Goal: Find contact information: Find contact information

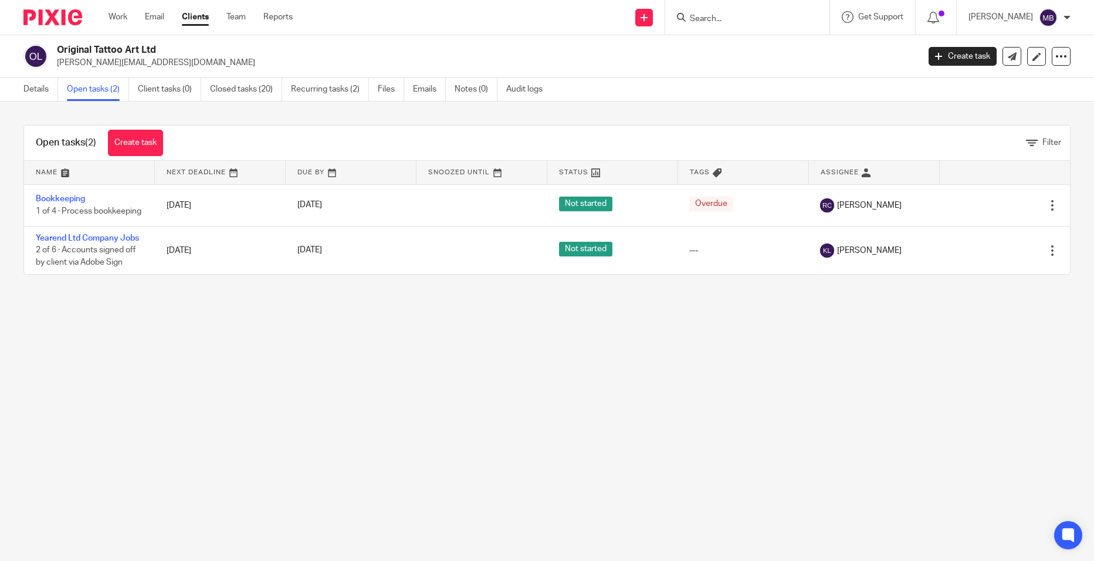
click at [731, 11] on form at bounding box center [751, 17] width 125 height 15
click at [117, 15] on link "Work" at bounding box center [118, 17] width 19 height 12
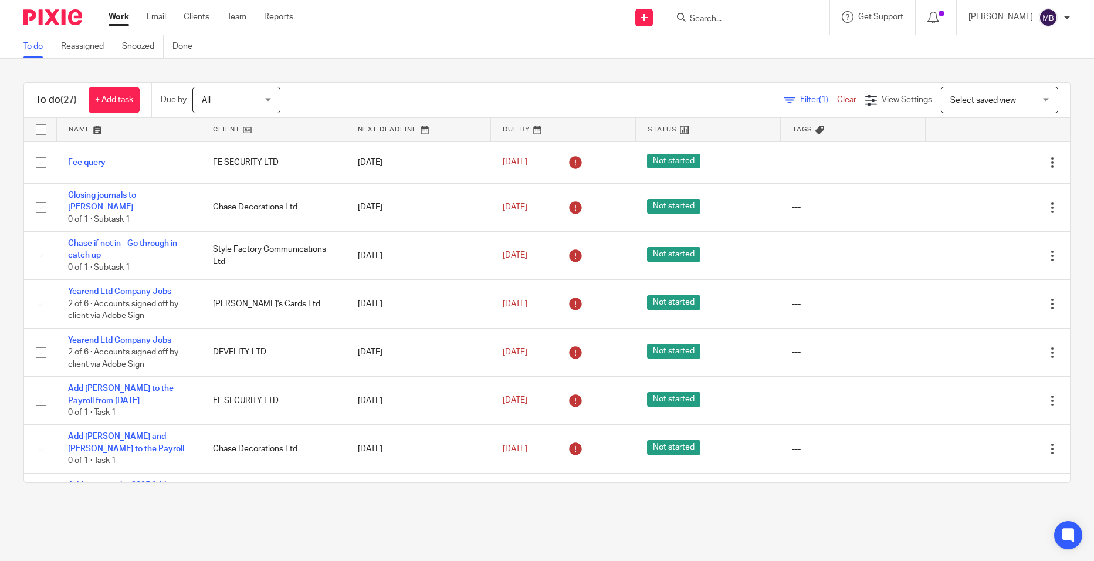
click at [800, 108] on div "Filter (1) Clear View Settings View Settings (1) Filters Clear Save Manage save…" at bounding box center [685, 100] width 769 height 26
click at [800, 101] on span "Filter (1)" at bounding box center [818, 100] width 37 height 8
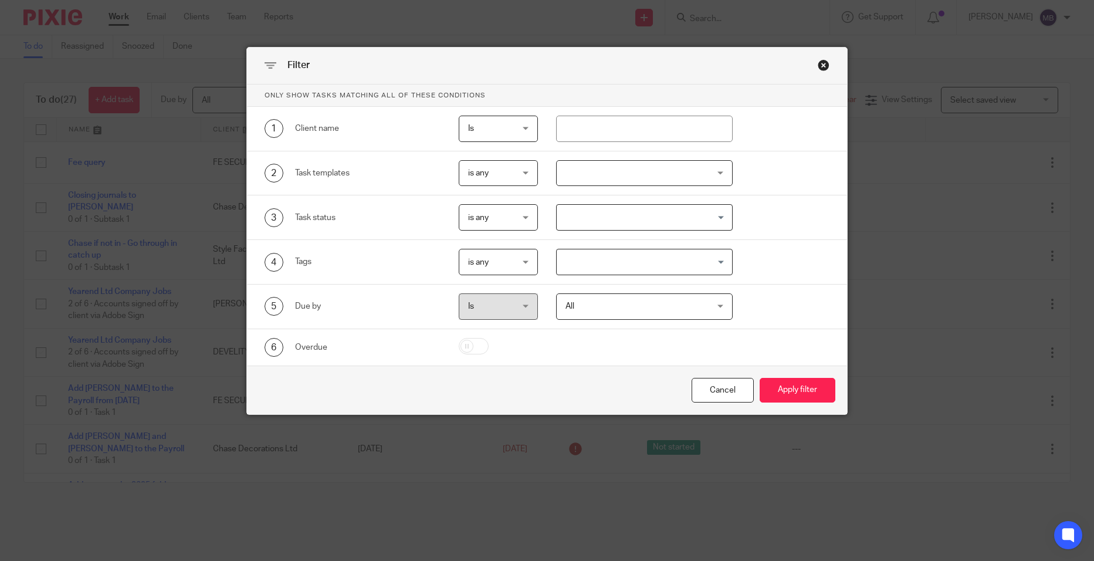
click at [675, 171] on div at bounding box center [644, 173] width 176 height 26
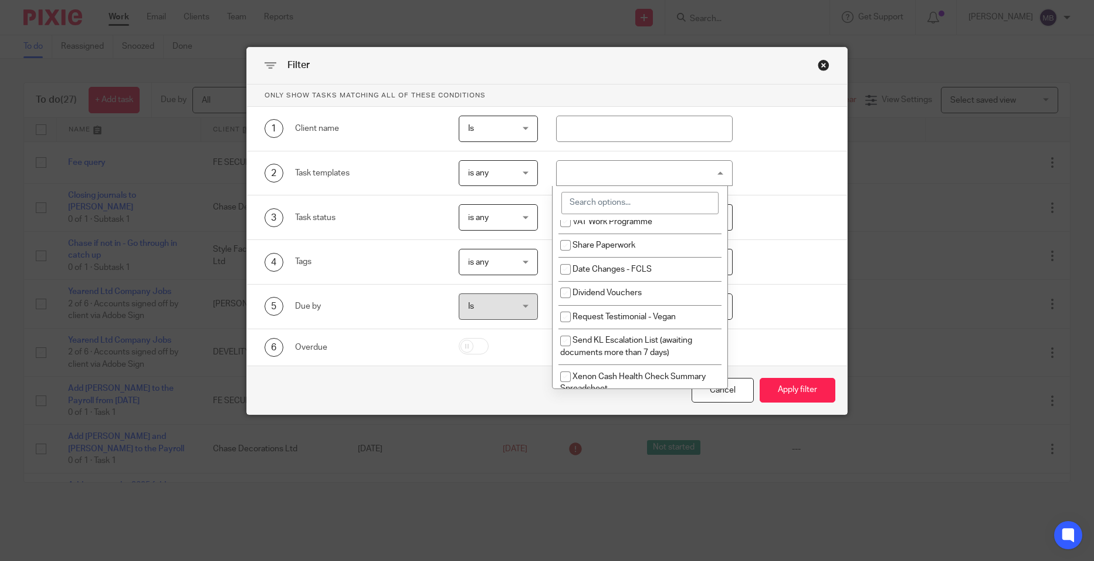
scroll to position [3119, 0]
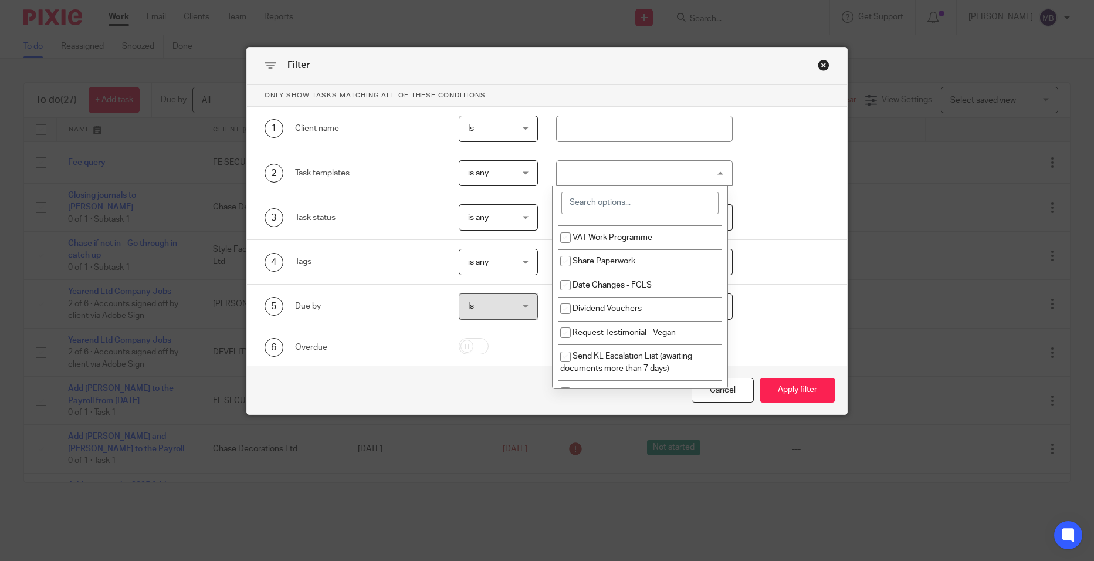
click at [634, 195] on input "search" at bounding box center [640, 203] width 157 height 22
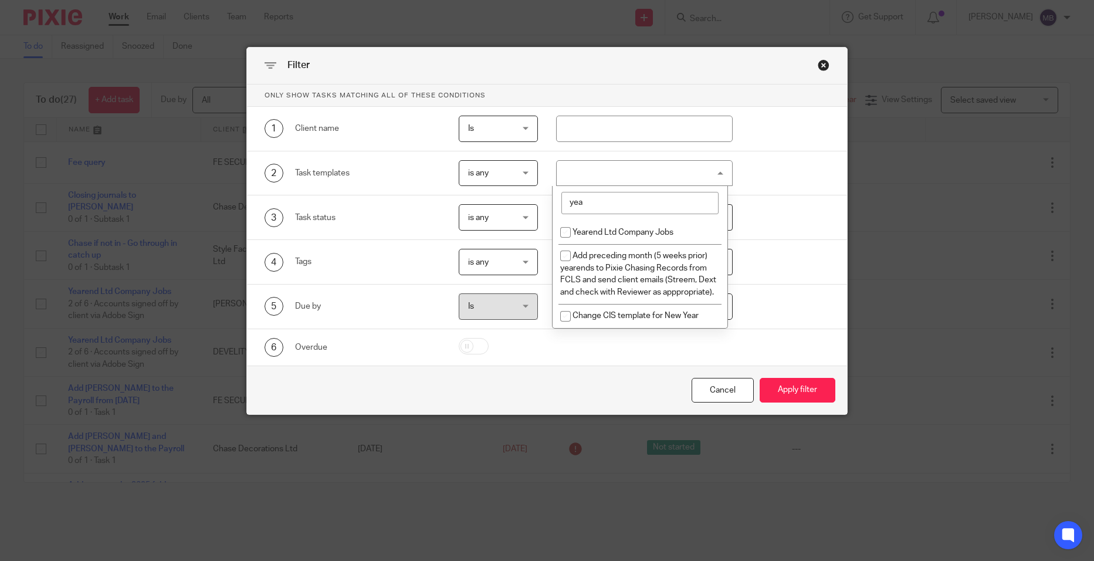
scroll to position [0, 0]
type input "year"
click at [611, 242] on li "Yearend Ltd Company Jobs" at bounding box center [640, 232] width 175 height 24
checkbox input "true"
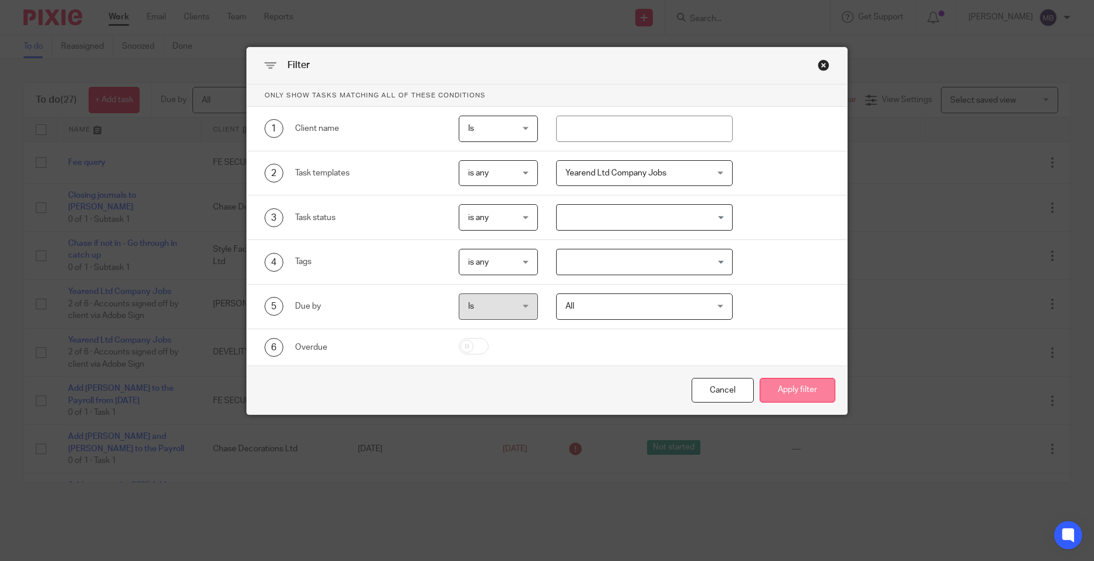
click at [800, 387] on button "Apply filter" at bounding box center [798, 390] width 76 height 25
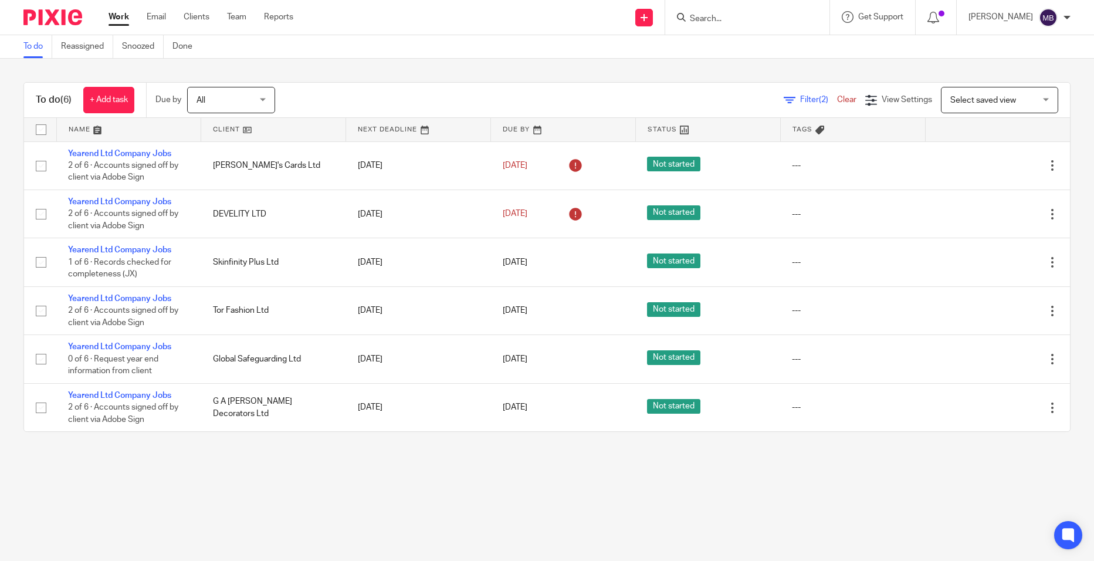
click at [724, 25] on div at bounding box center [747, 17] width 164 height 35
click at [723, 19] on input "Search" at bounding box center [742, 19] width 106 height 11
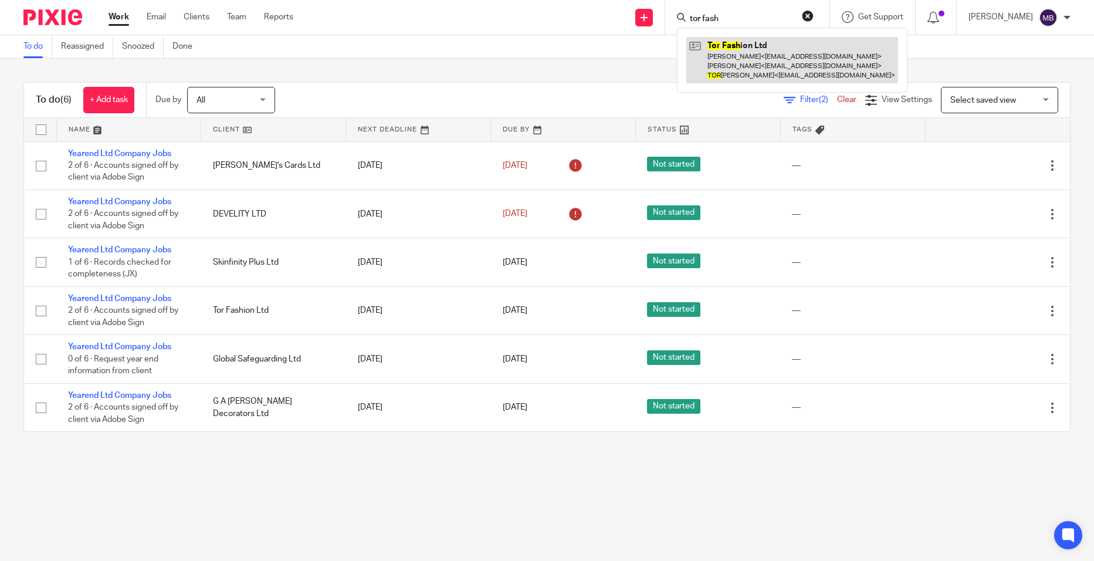
type input "tor fash"
click at [739, 52] on link at bounding box center [793, 60] width 212 height 46
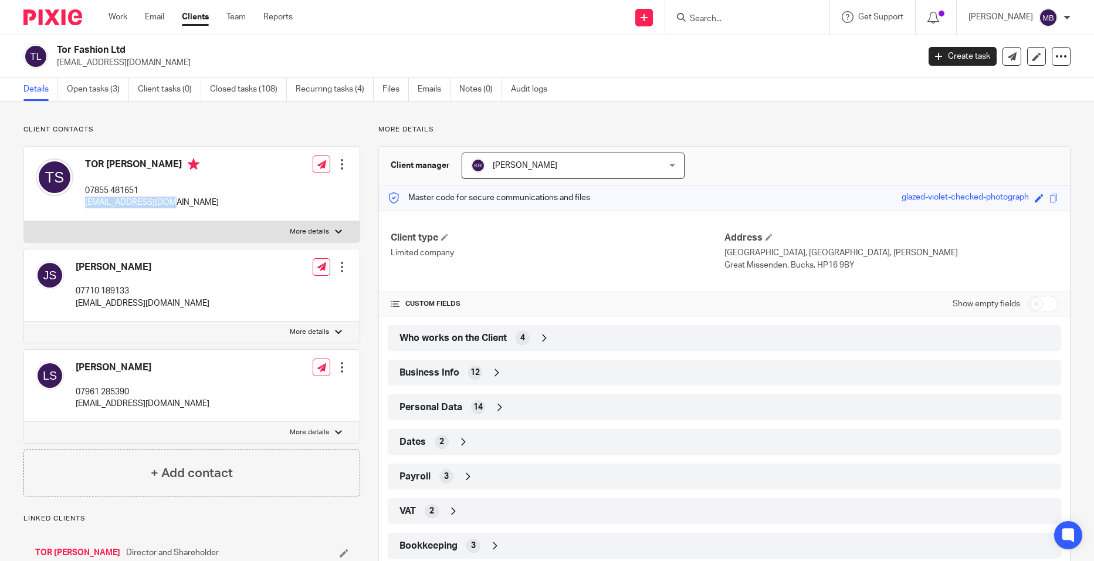
drag, startPoint x: 177, startPoint y: 201, endPoint x: 83, endPoint y: 200, distance: 94.5
click at [83, 200] on div "TOR STOCKDALE 07855 481651 torstokkies@aol.com" at bounding box center [127, 184] width 183 height 62
drag, startPoint x: 83, startPoint y: 200, endPoint x: 103, endPoint y: 203, distance: 20.3
copy p "torstokkies@aol.com"
drag, startPoint x: 185, startPoint y: 305, endPoint x: 76, endPoint y: 302, distance: 109.2
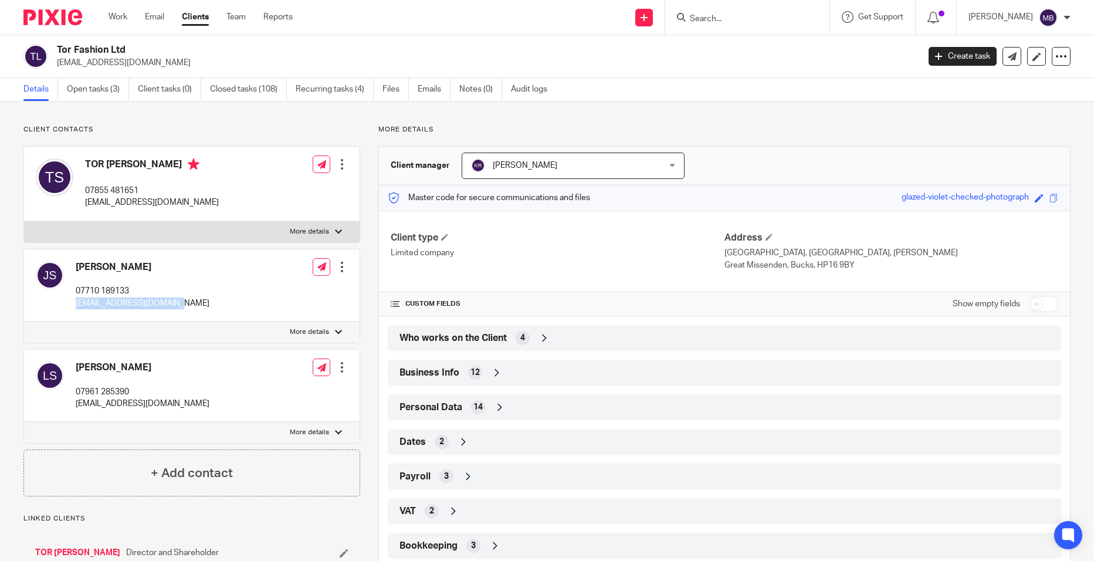
click at [76, 302] on div "JOY STOCKDALE 07710 189133 joystockdale@icloud.com Edit contact Create client f…" at bounding box center [192, 285] width 336 height 72
copy p "[EMAIL_ADDRESS][DOMAIN_NAME]"
drag, startPoint x: 125, startPoint y: 398, endPoint x: 74, endPoint y: 403, distance: 51.3
click at [74, 403] on div "LOUISE STOCKDALE 07961 285390 louisejleroux@aol.com Edit contact Create client …" at bounding box center [192, 386] width 336 height 72
drag, startPoint x: 74, startPoint y: 403, endPoint x: 86, endPoint y: 407, distance: 12.3
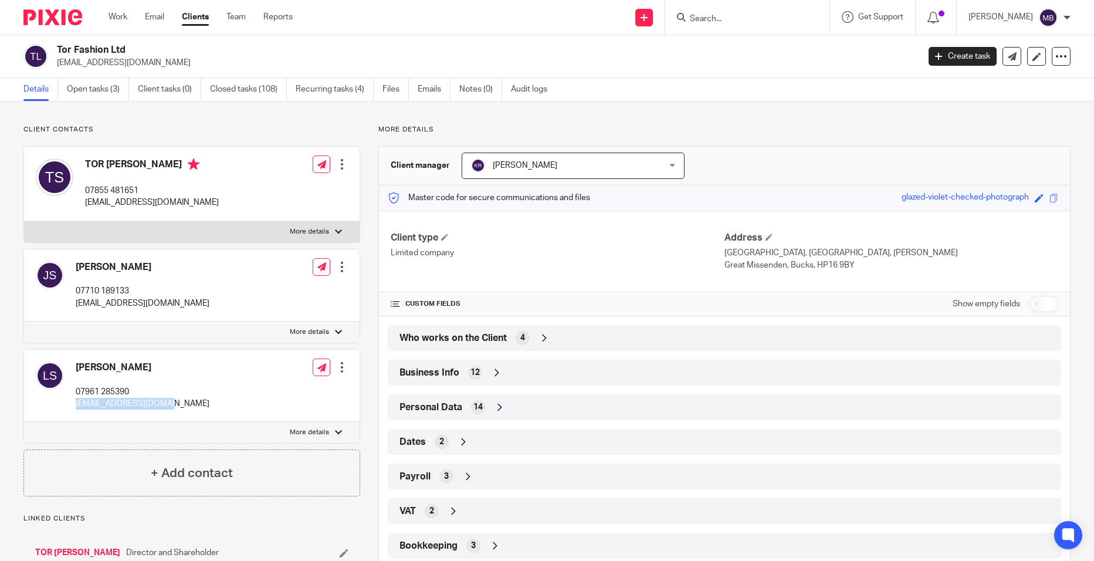
copy p "louisejleroux@aol.com"
click at [737, 16] on input "Search" at bounding box center [742, 19] width 106 height 11
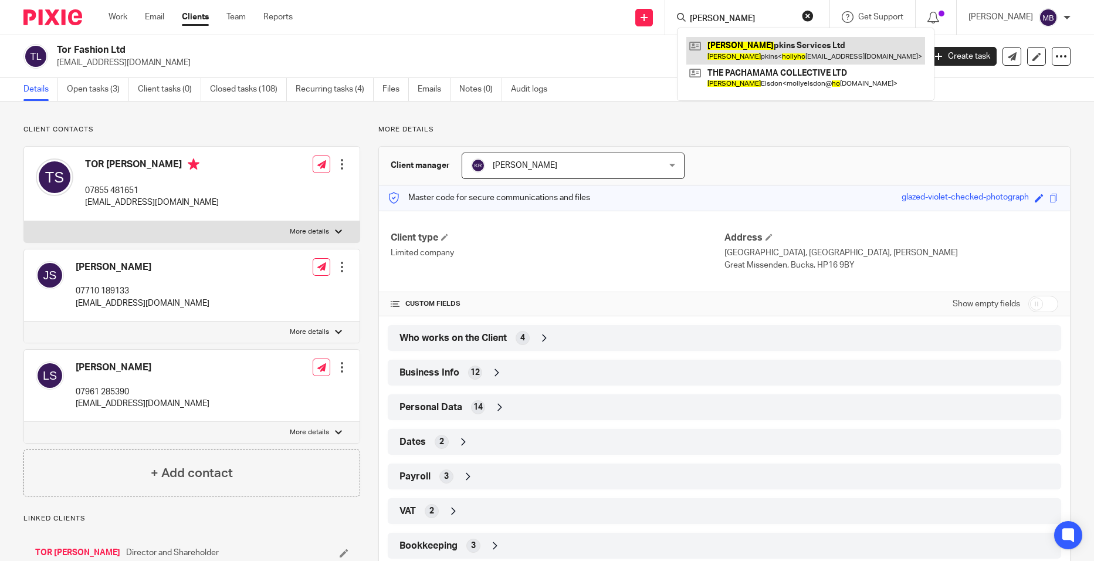
type input "holly ho"
click at [809, 50] on link at bounding box center [806, 50] width 239 height 27
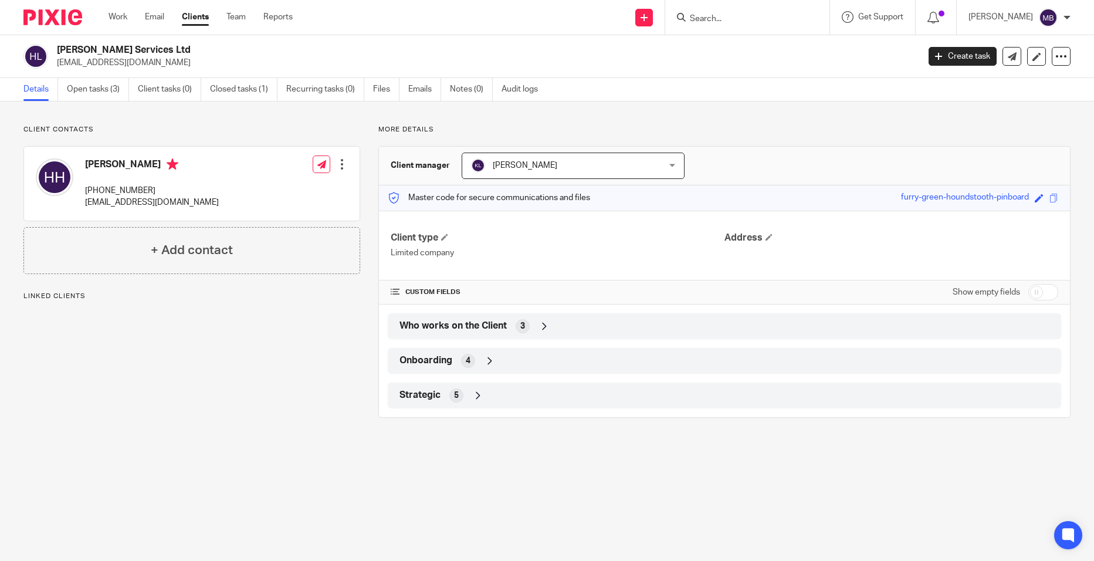
click at [516, 326] on div "3" at bounding box center [523, 326] width 14 height 14
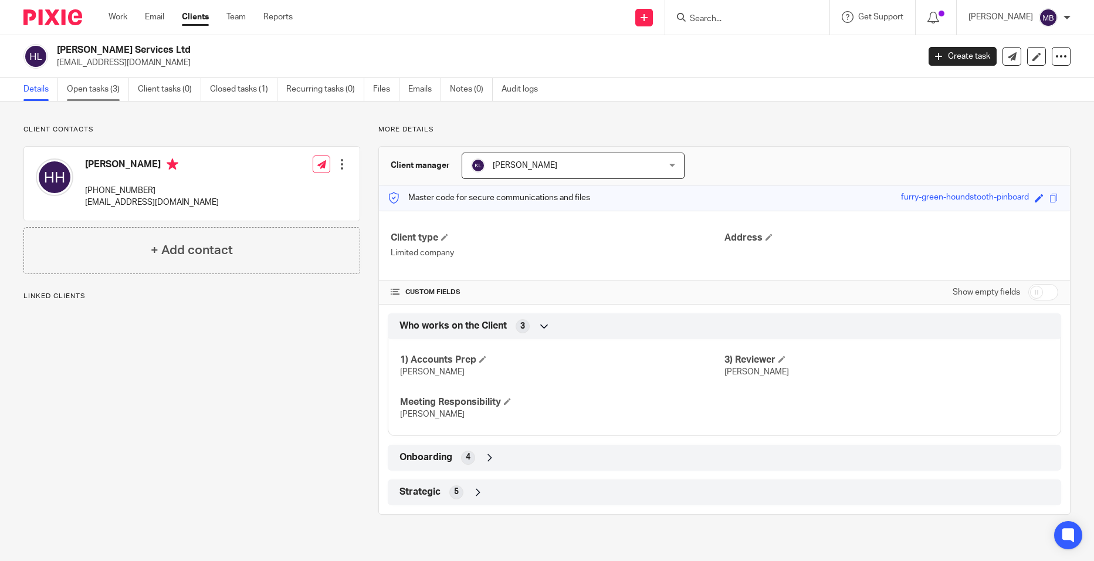
click at [112, 84] on link "Open tasks (3)" at bounding box center [98, 89] width 62 height 23
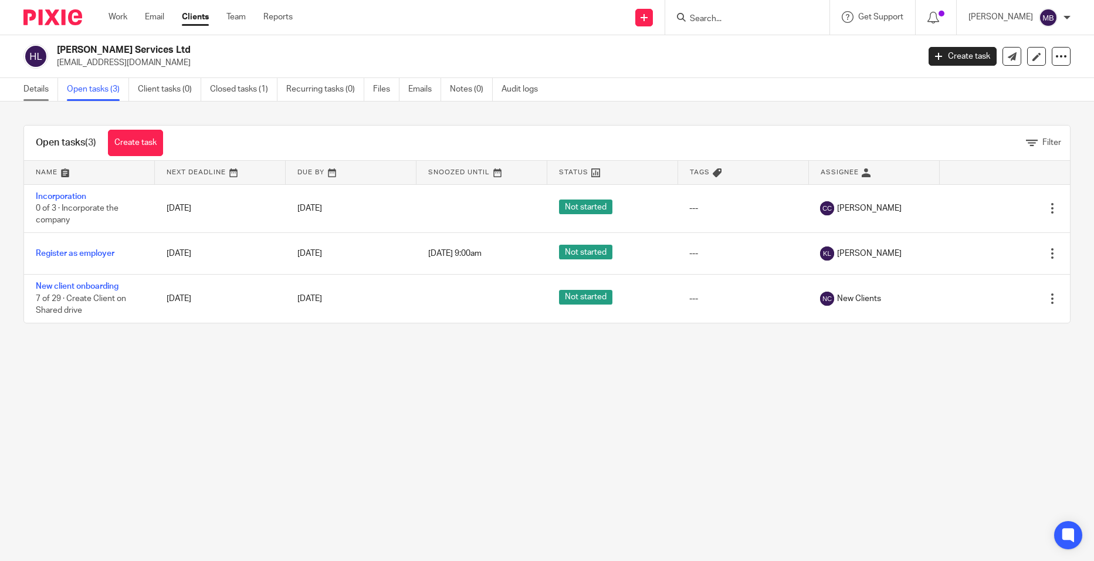
click at [36, 92] on link "Details" at bounding box center [40, 89] width 35 height 23
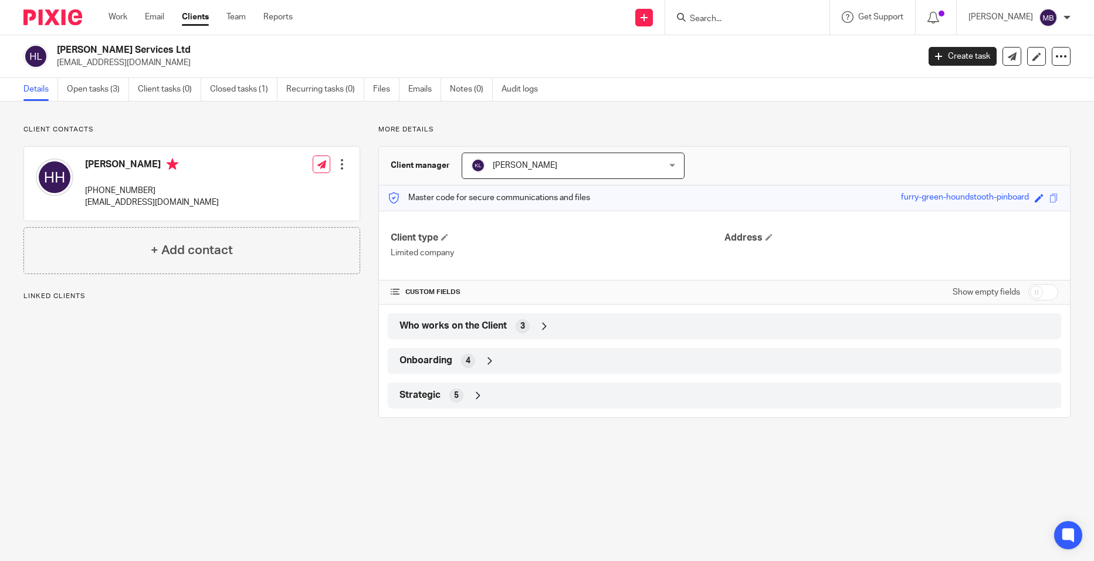
click at [506, 327] on div "Who works on the Client 3" at bounding box center [725, 326] width 656 height 20
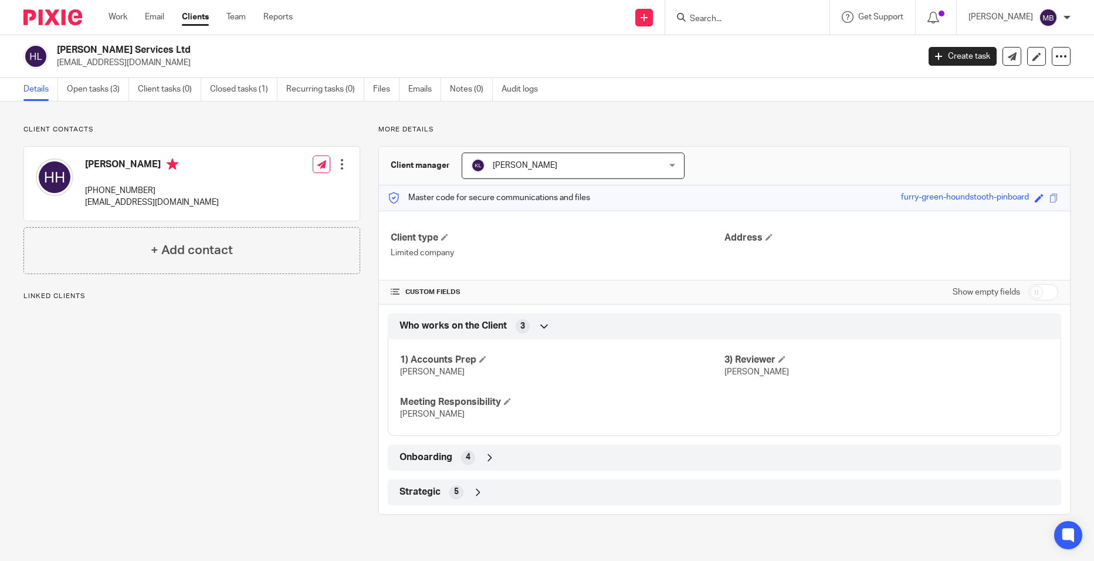
click at [505, 323] on span "Who works on the Client" at bounding box center [453, 326] width 107 height 12
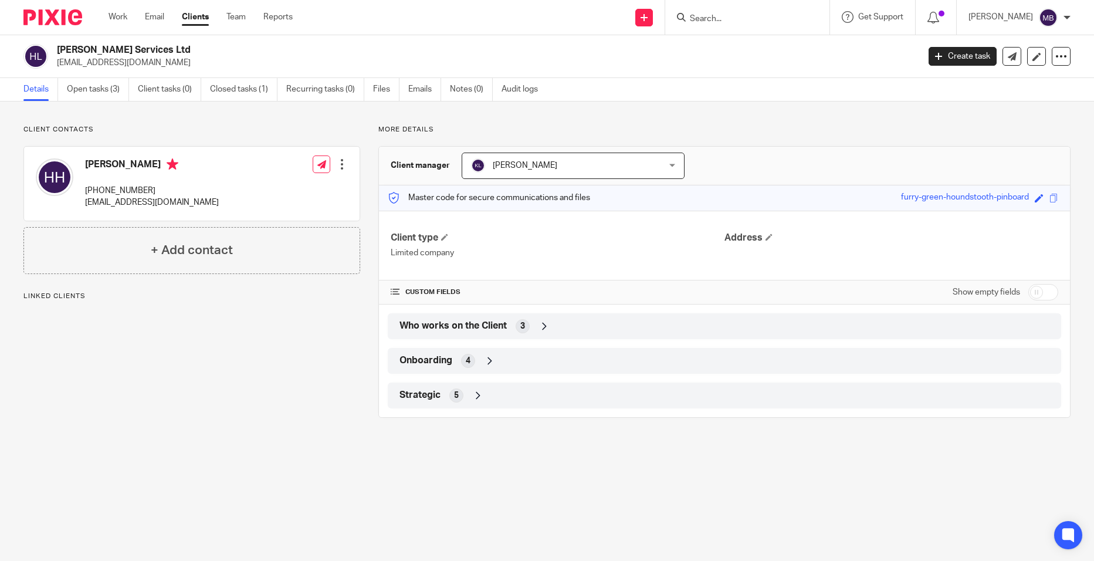
click at [489, 364] on icon at bounding box center [490, 361] width 12 height 12
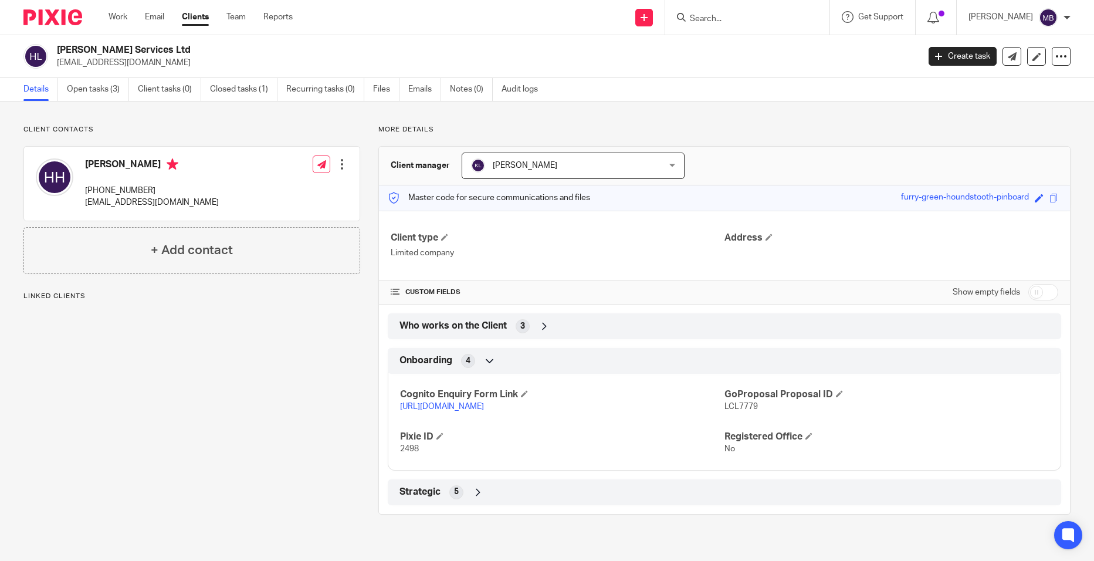
click at [477, 405] on link "[URL][DOMAIN_NAME]" at bounding box center [442, 407] width 84 height 8
